Goal: Complete application form

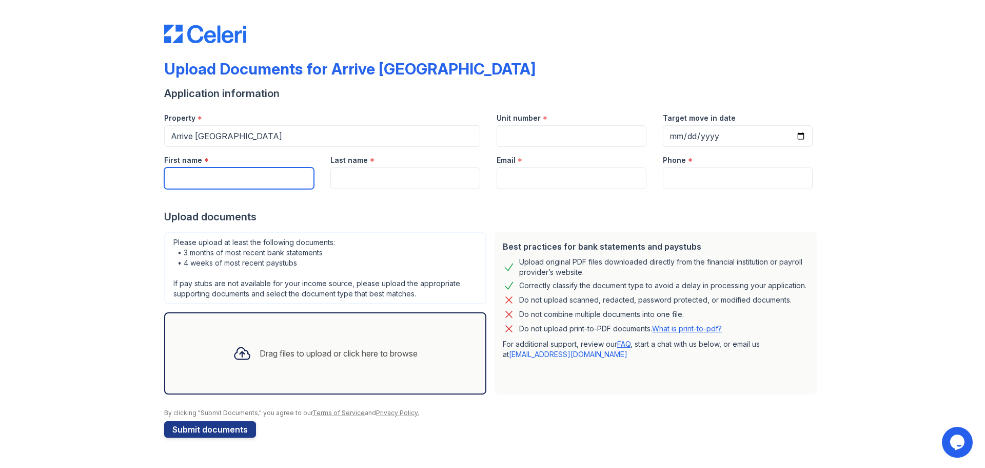
drag, startPoint x: 278, startPoint y: 178, endPoint x: 277, endPoint y: 184, distance: 6.3
click at [278, 182] on input "First name" at bounding box center [239, 178] width 150 height 22
type input "Omemma"
type input "[PERSON_NAME]"
type input "[EMAIL_ADDRESS][DOMAIN_NAME]"
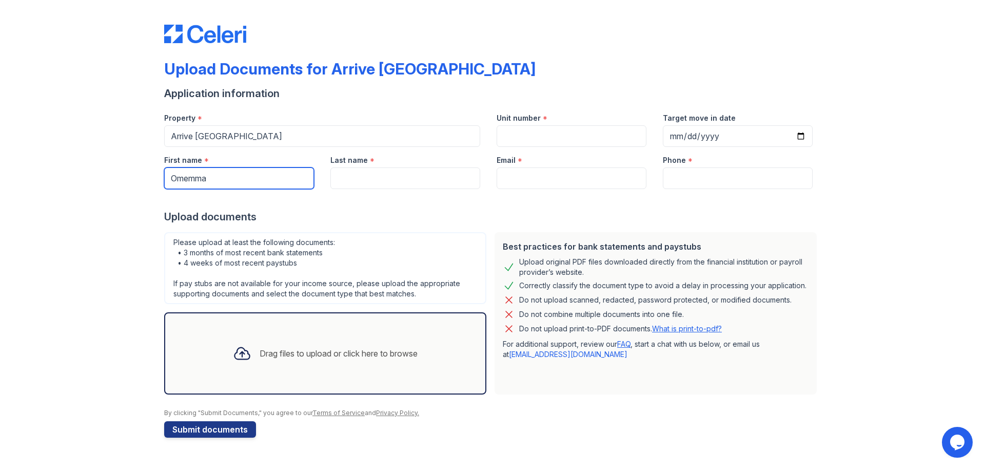
type input "2404256808"
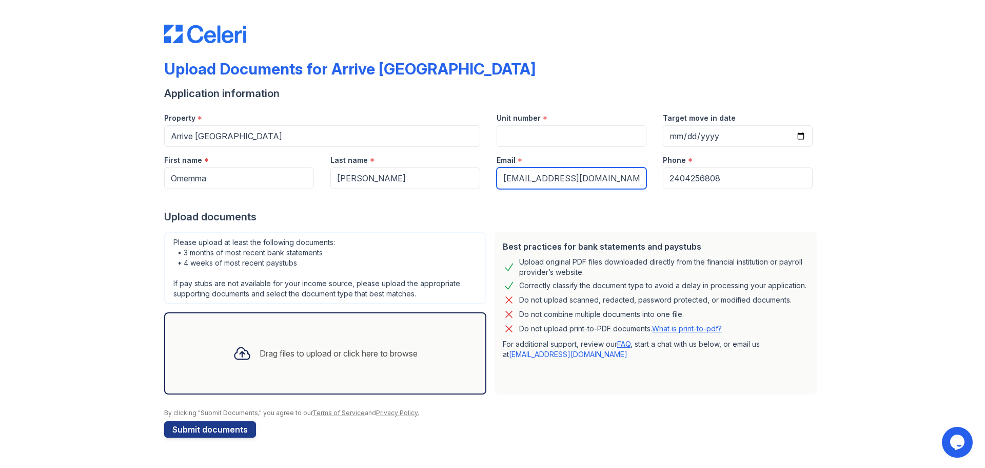
scroll to position [0, 15]
drag, startPoint x: 500, startPoint y: 177, endPoint x: 754, endPoint y: 179, distance: 253.5
click at [753, 182] on div "First name * Omemma Last name * [PERSON_NAME] Email * [EMAIL_ADDRESS][DOMAIN_NA…" at bounding box center [488, 168] width 665 height 42
type input "o"
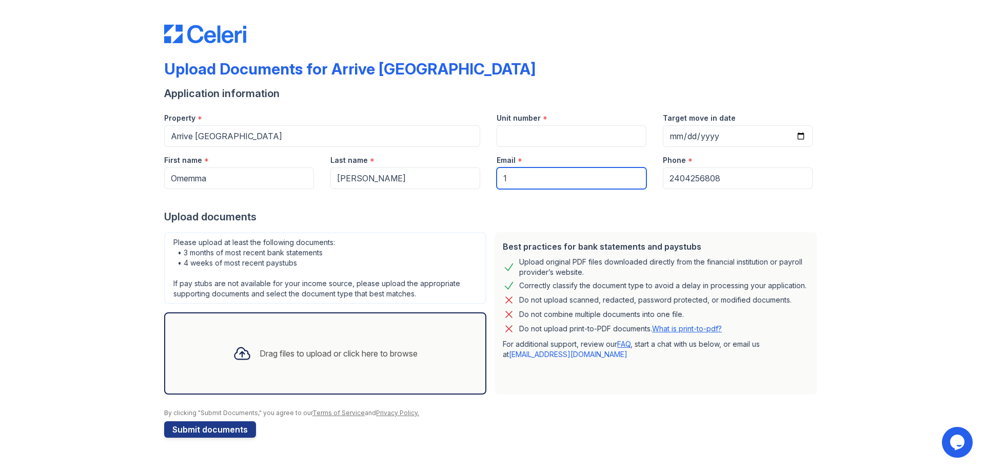
type input "[EMAIL_ADDRESS][DOMAIN_NAME]"
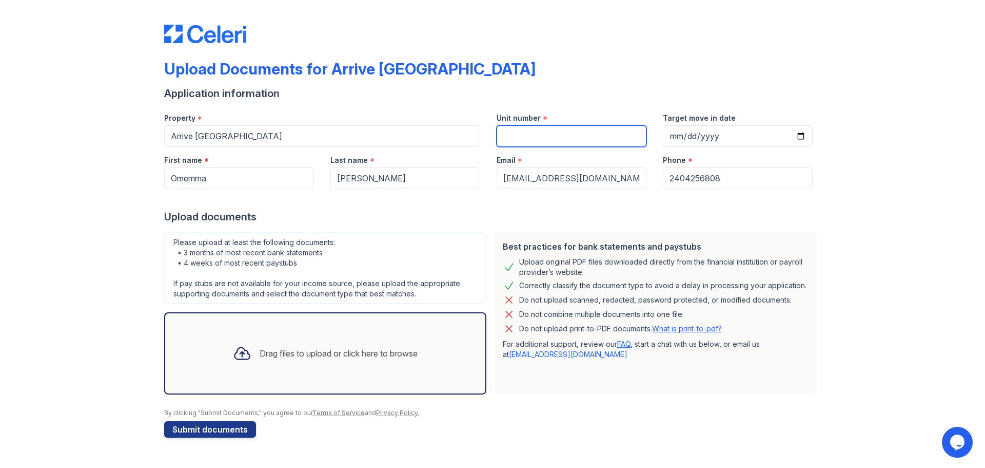
click at [562, 140] on input "Unit number" at bounding box center [572, 136] width 150 height 22
type input "907"
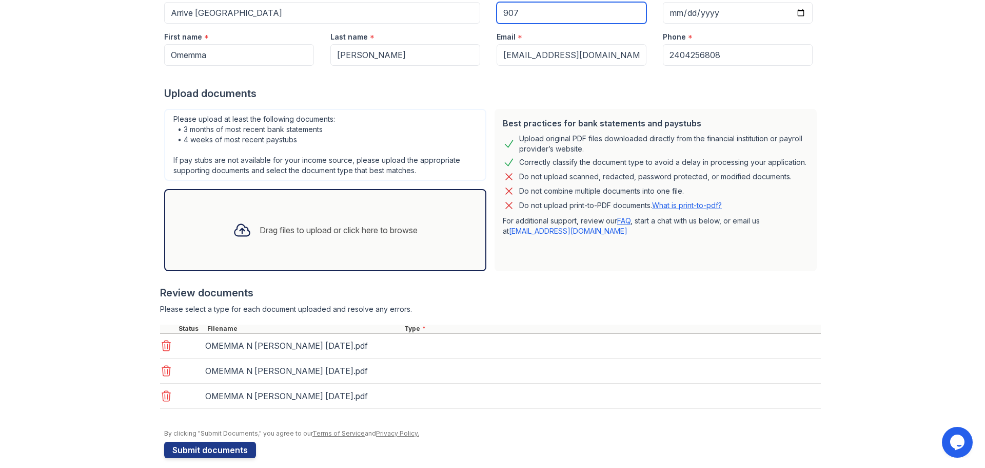
scroll to position [134, 0]
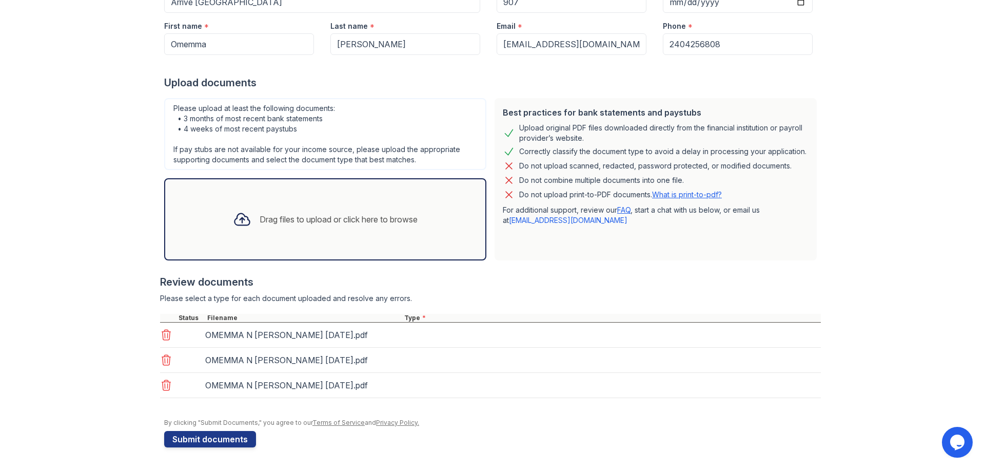
click at [107, 321] on div "Upload Documents for Arrive [GEOGRAPHIC_DATA] Application information Property …" at bounding box center [492, 166] width 952 height 601
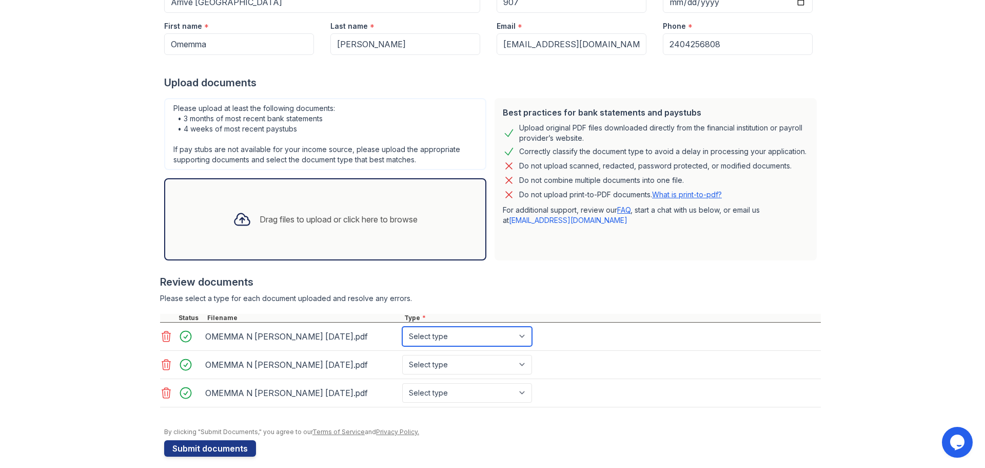
click at [418, 340] on select "Select type Paystub Bank Statement Offer Letter Tax Documents Benefit Award Let…" at bounding box center [467, 336] width 130 height 20
select select "bank_statement"
click at [402, 326] on select "Select type Paystub Bank Statement Offer Letter Tax Documents Benefit Award Let…" at bounding box center [467, 336] width 130 height 20
click at [430, 369] on select "Select type Paystub Bank Statement Offer Letter Tax Documents Benefit Award Let…" at bounding box center [467, 365] width 130 height 20
select select "bank_statement"
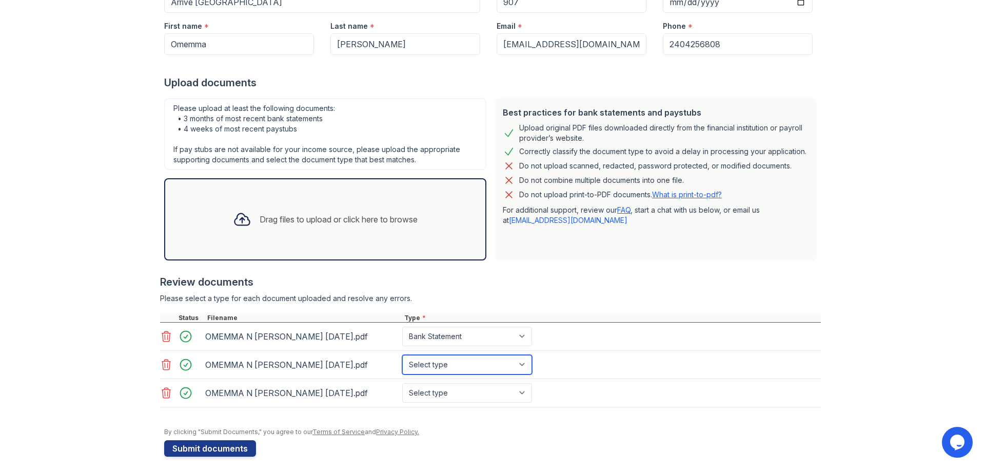
click at [402, 355] on select "Select type Paystub Bank Statement Offer Letter Tax Documents Benefit Award Let…" at bounding box center [467, 365] width 130 height 20
click at [443, 388] on select "Select type Paystub Bank Statement Offer Letter Tax Documents Benefit Award Let…" at bounding box center [467, 393] width 130 height 20
select select "bank_statement"
click at [402, 383] on select "Select type Paystub Bank Statement Offer Letter Tax Documents Benefit Award Let…" at bounding box center [467, 393] width 130 height 20
click at [83, 345] on div "Upload Documents for Arrive [GEOGRAPHIC_DATA] Application information Property …" at bounding box center [492, 171] width 952 height 611
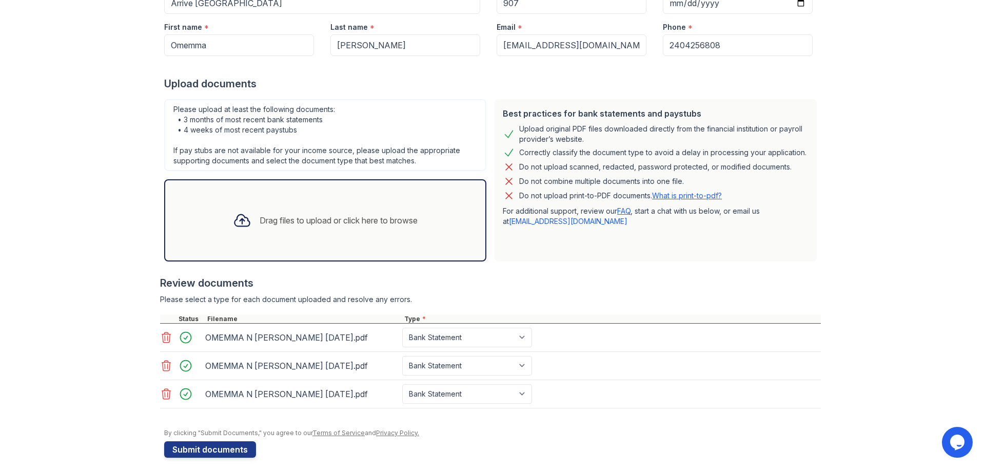
scroll to position [143, 0]
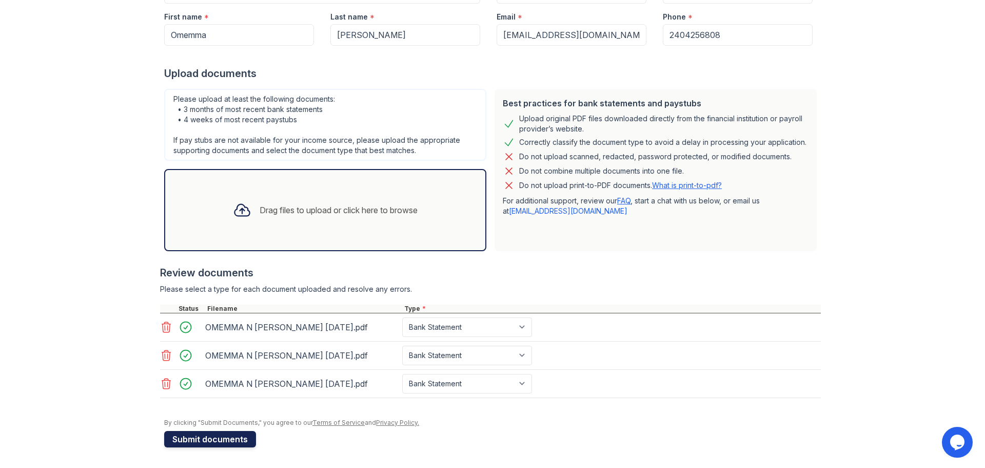
click at [210, 445] on button "Submit documents" at bounding box center [210, 439] width 92 height 16
